Goal: Task Accomplishment & Management: Manage account settings

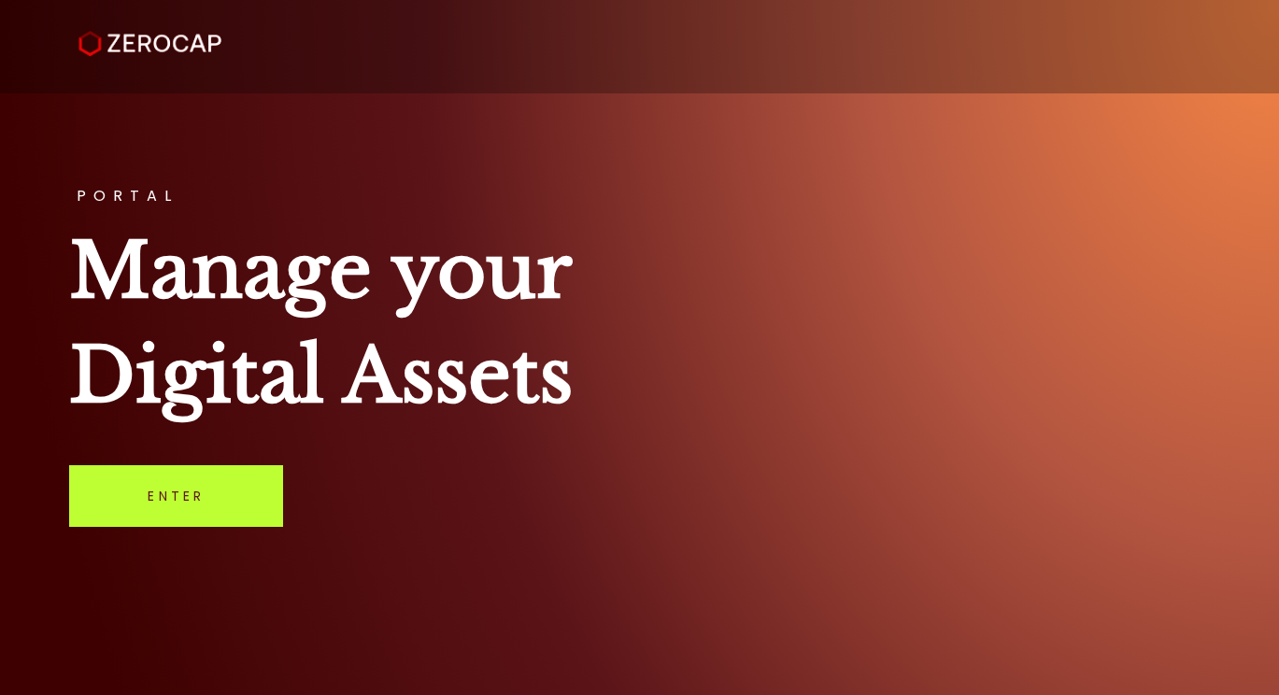
click at [211, 496] on link "Enter" at bounding box center [176, 496] width 214 height 62
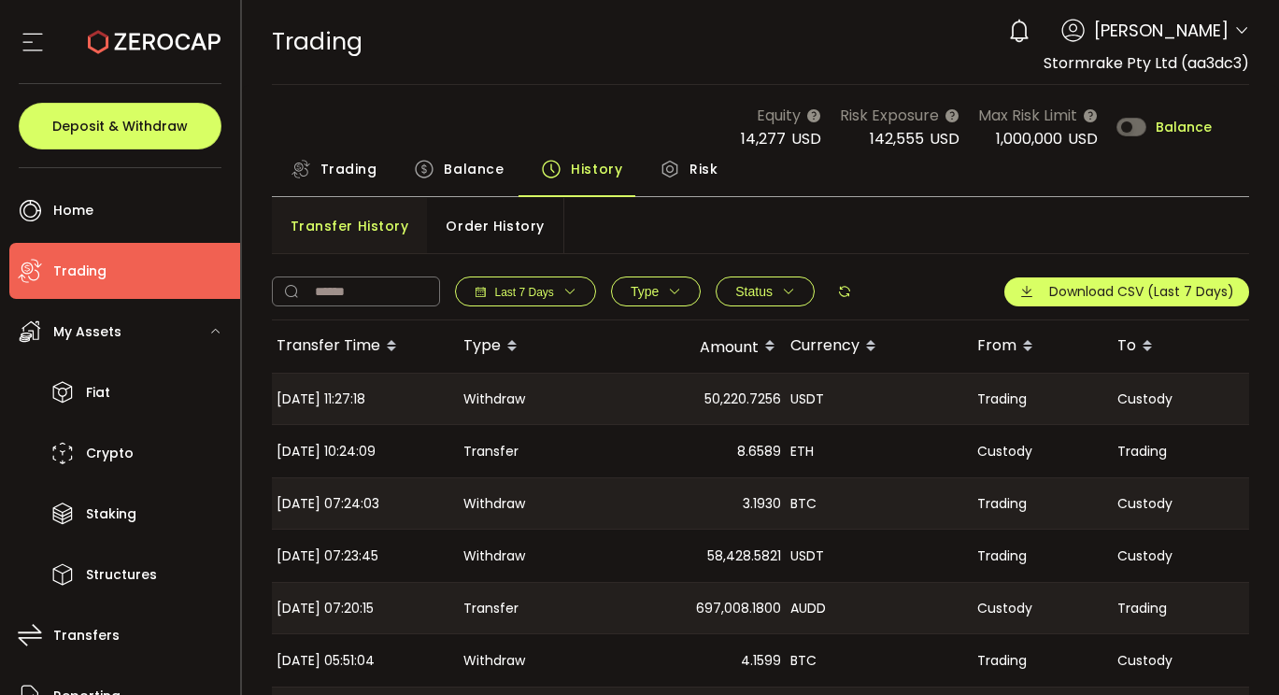
click at [480, 168] on span "Balance" at bounding box center [474, 168] width 60 height 37
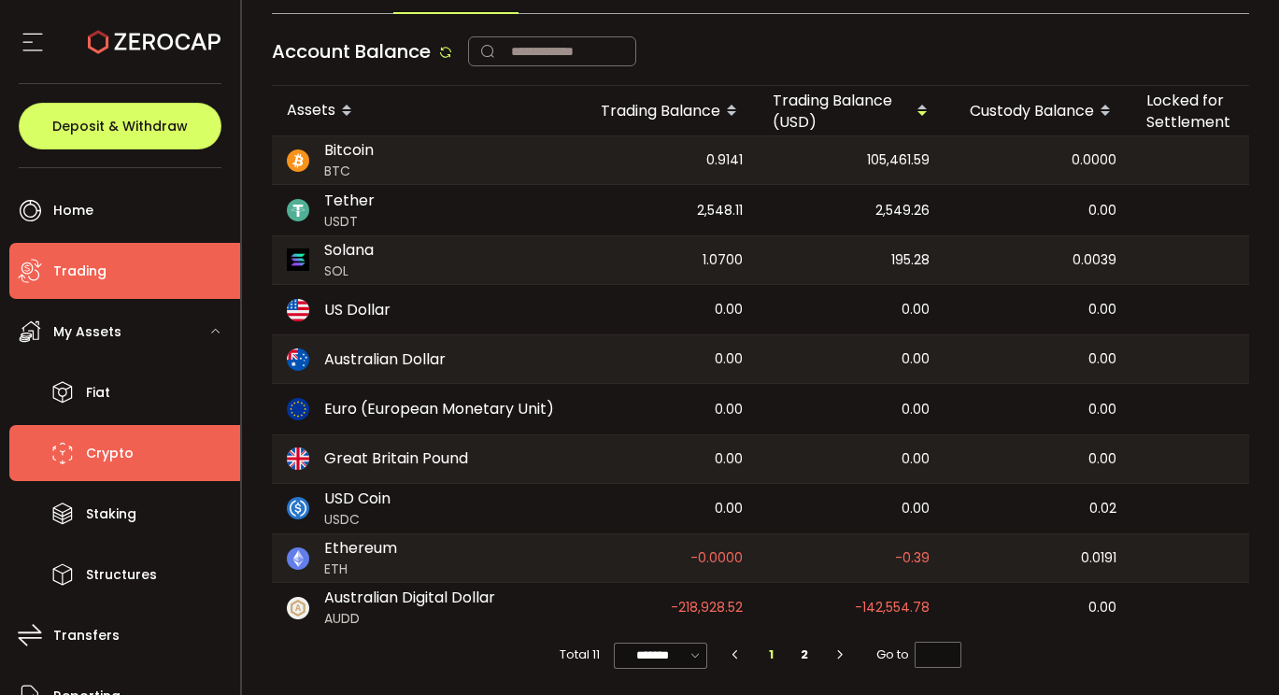
click at [127, 448] on span "Crypto" at bounding box center [110, 453] width 48 height 27
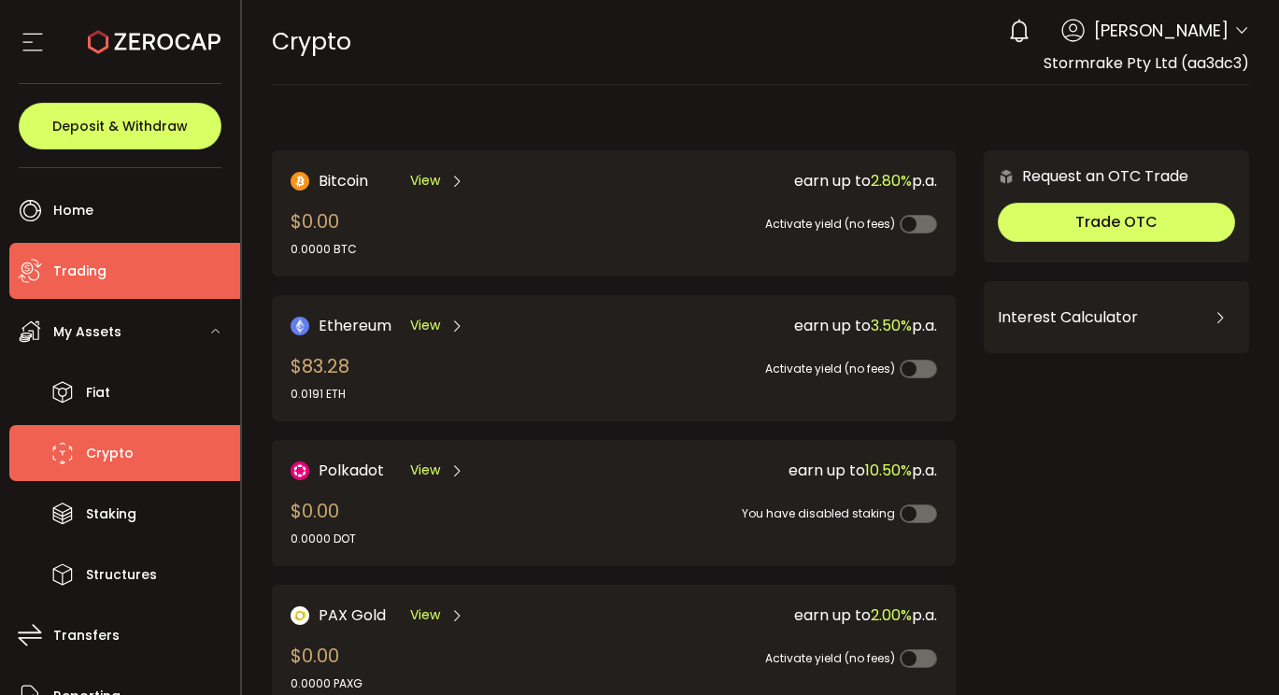
click at [76, 266] on span "Trading" at bounding box center [79, 271] width 53 height 27
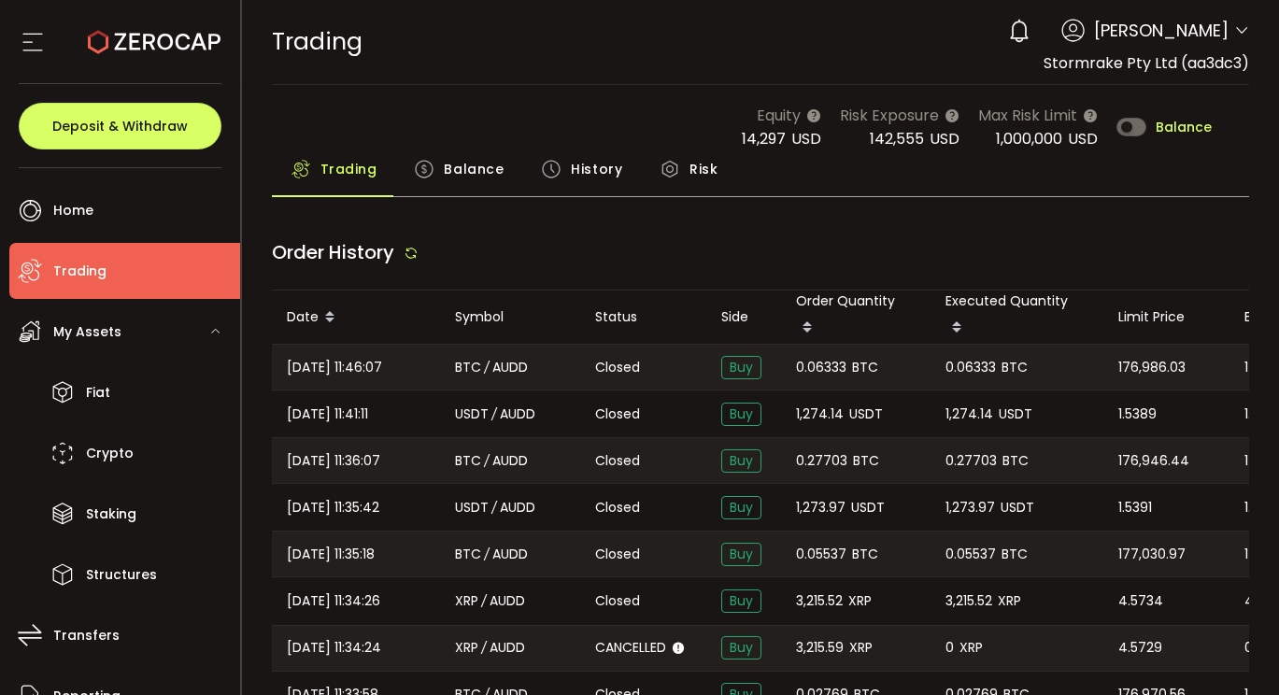
click at [455, 163] on span "Balance" at bounding box center [474, 168] width 60 height 37
